Goal: Task Accomplishment & Management: Complete application form

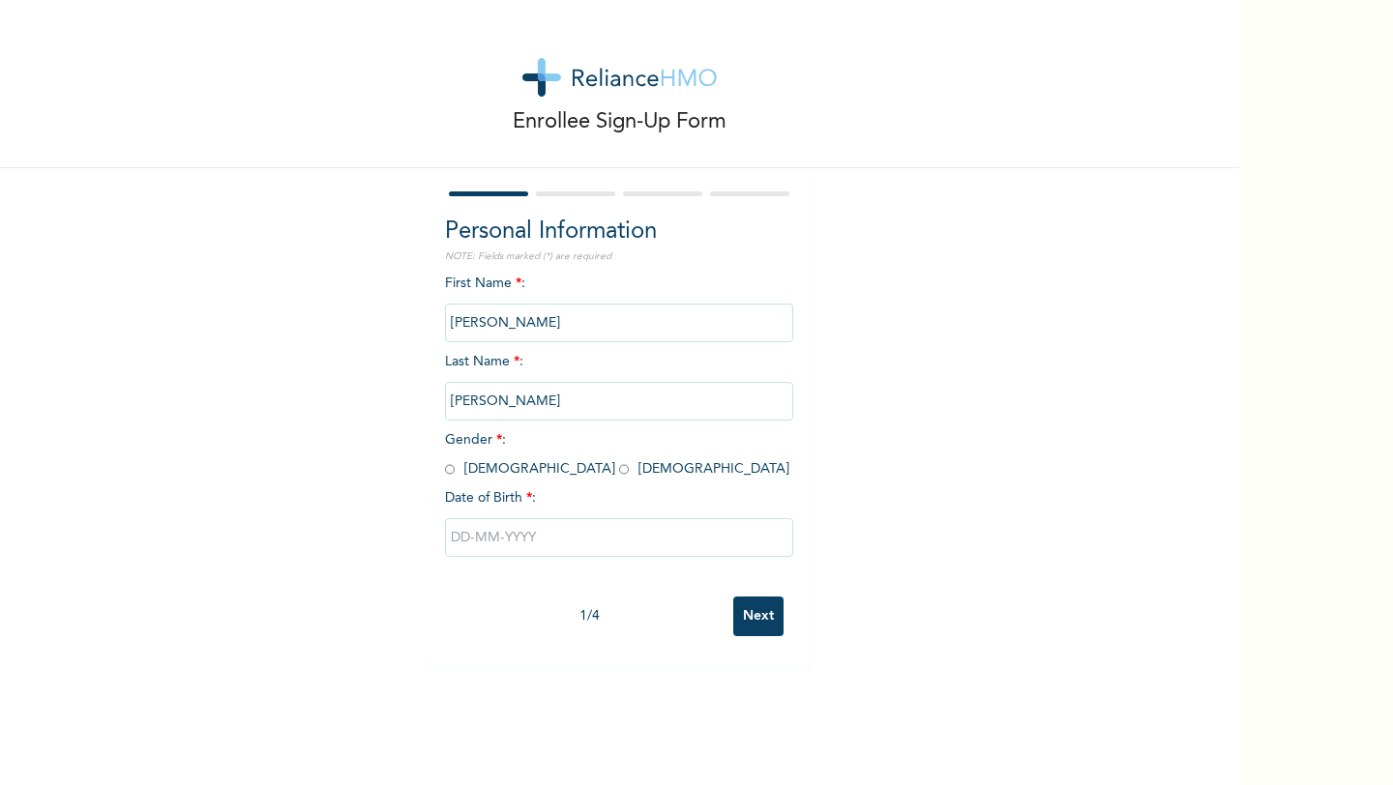
click at [448, 465] on input "radio" at bounding box center [450, 469] width 10 height 18
radio input "true"
click at [482, 399] on input "[PERSON_NAME]" at bounding box center [619, 401] width 348 height 39
click at [488, 402] on input "[PERSON_NAME]" at bounding box center [619, 401] width 348 height 39
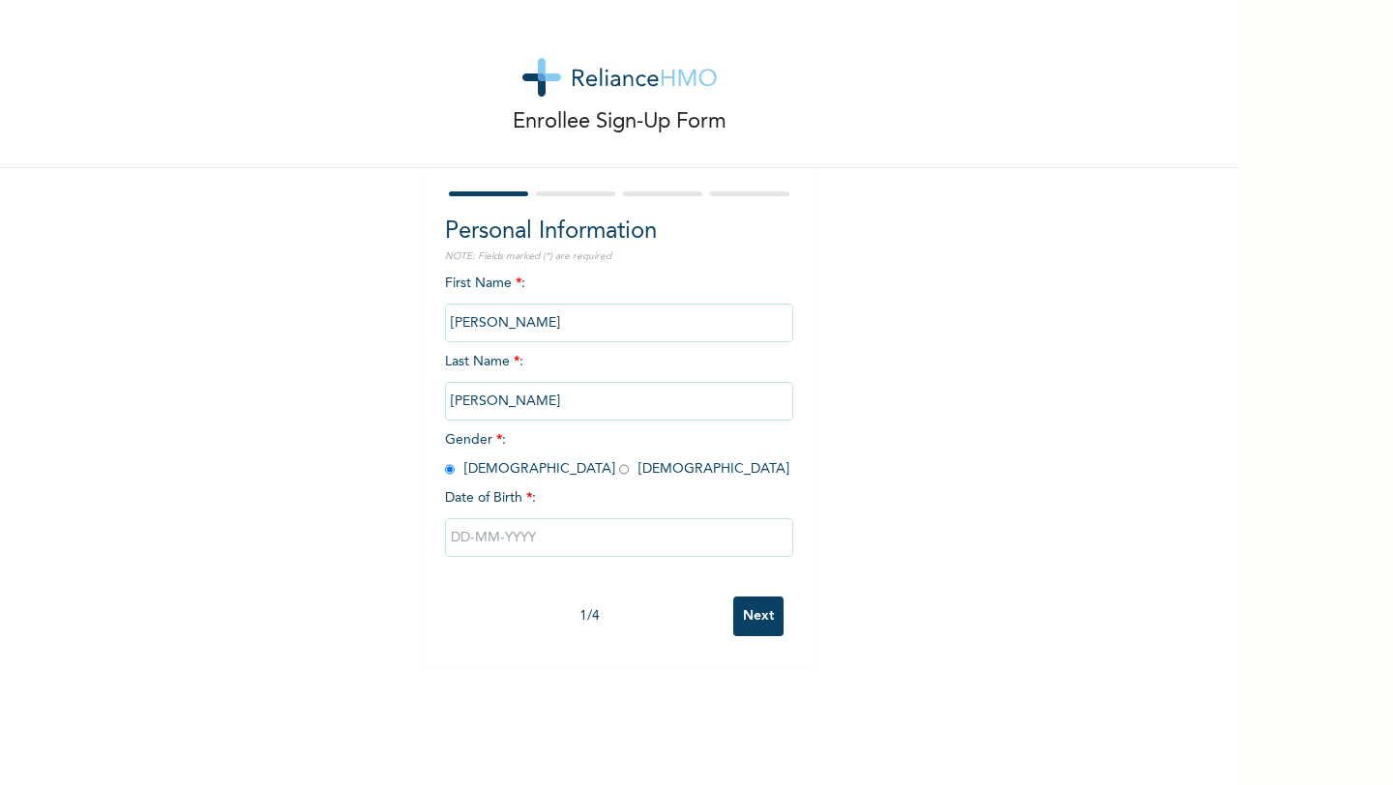
drag, startPoint x: 563, startPoint y: 401, endPoint x: 409, endPoint y: 404, distance: 153.8
click at [409, 404] on div "Enrollee Sign-Up Form Personal Information NOTE: Fields marked (*) are required…" at bounding box center [619, 333] width 1238 height 666
click at [506, 332] on input "[PERSON_NAME]" at bounding box center [619, 323] width 348 height 39
click at [669, 534] on input "text" at bounding box center [619, 537] width 348 height 39
select select "7"
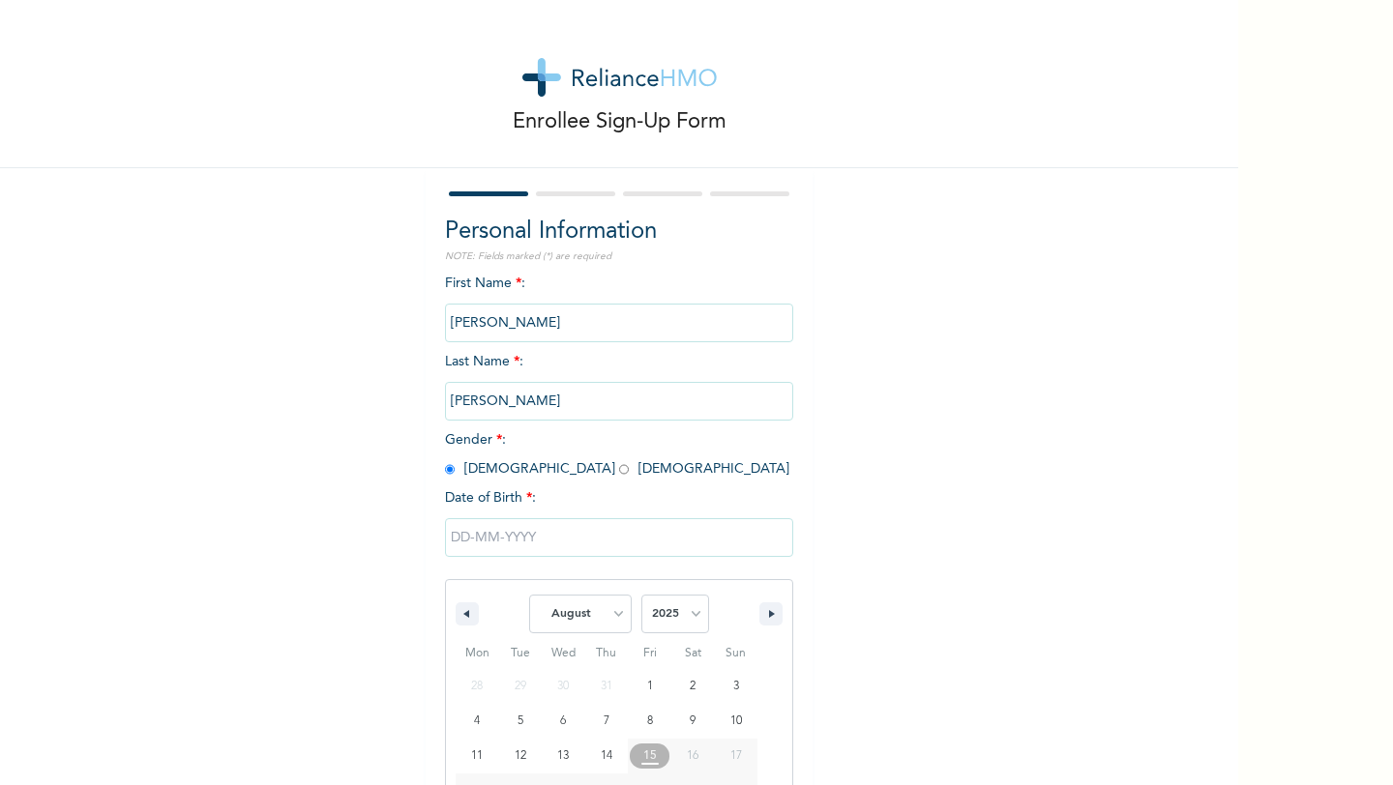
scroll to position [78, 0]
click at [493, 313] on input "[PERSON_NAME]" at bounding box center [619, 323] width 348 height 39
click at [524, 324] on input "[PERSON_NAME]" at bounding box center [619, 323] width 348 height 39
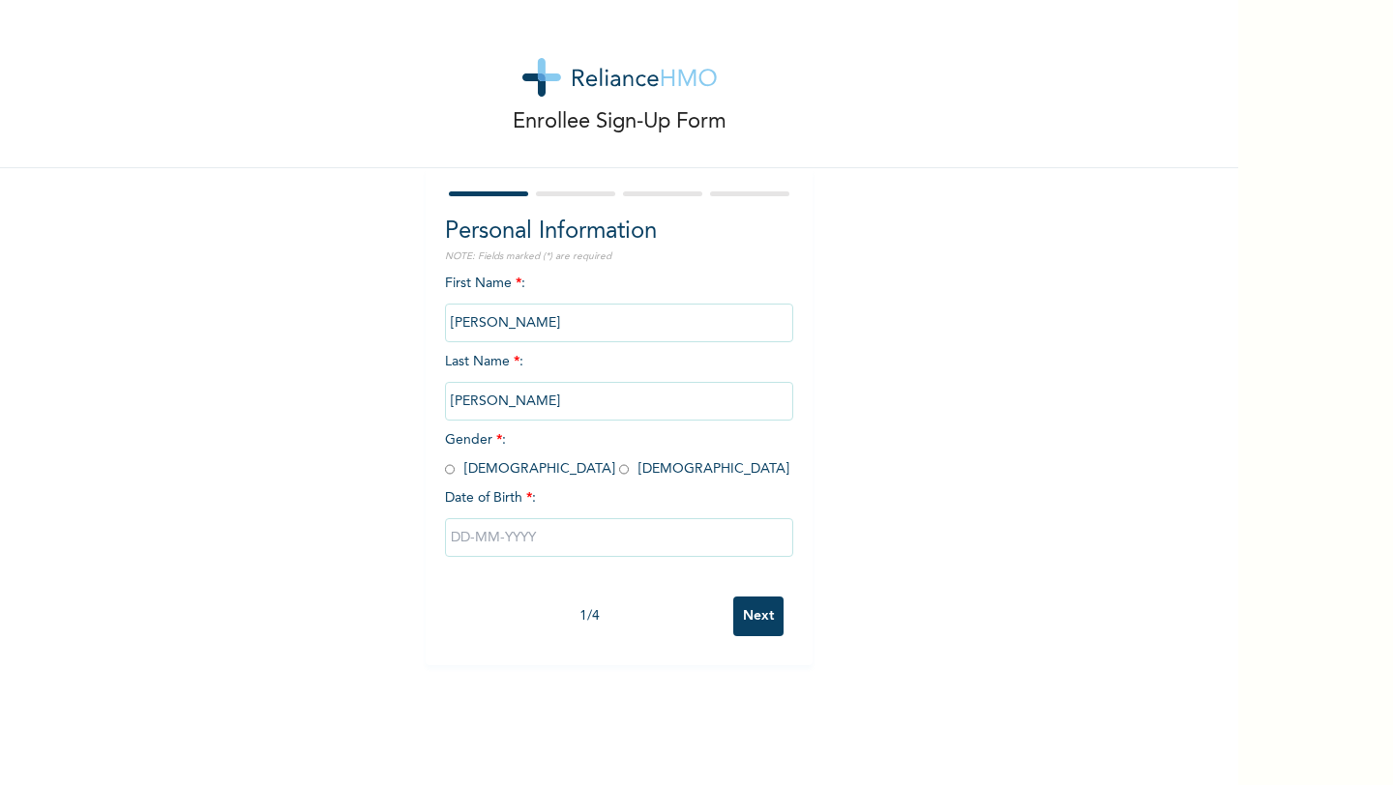
click at [524, 324] on input "[PERSON_NAME]" at bounding box center [619, 323] width 348 height 39
click at [528, 334] on input "[PERSON_NAME]" at bounding box center [619, 323] width 348 height 39
